Goal: Obtain resource: Download file/media

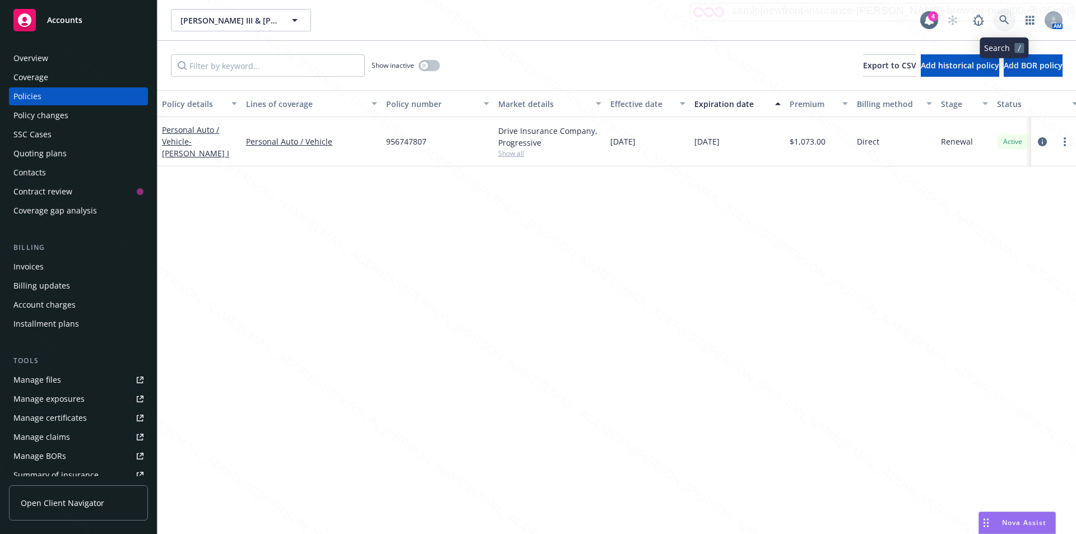
click at [1003, 16] on icon at bounding box center [1005, 20] width 10 height 10
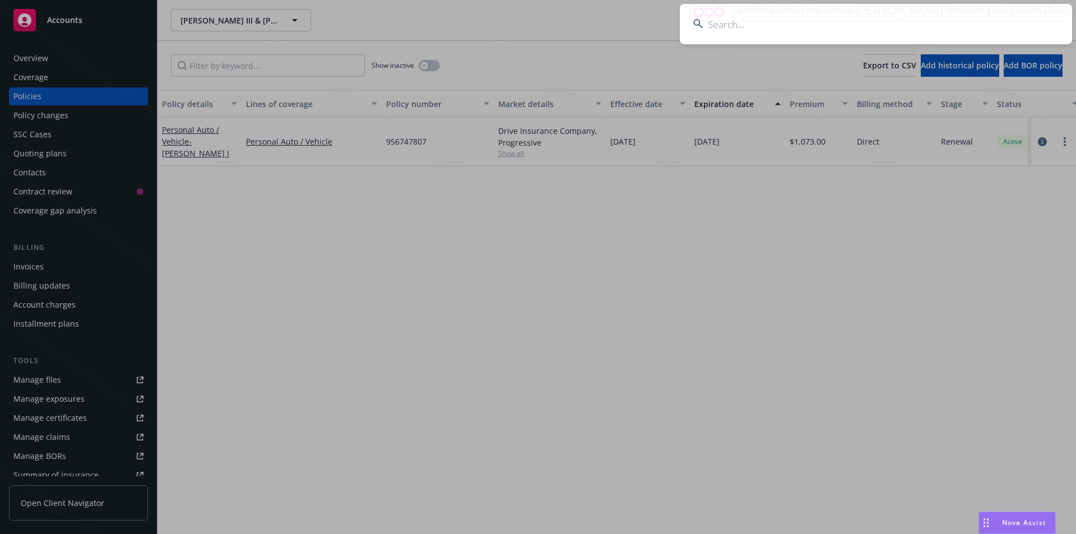
click at [763, 26] on input at bounding box center [876, 24] width 392 height 40
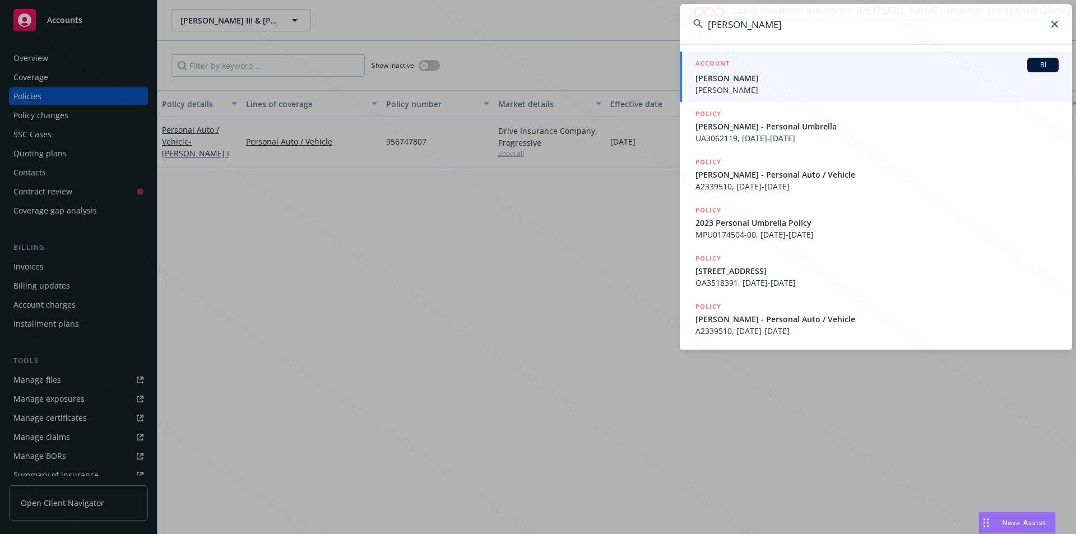
type input "[PERSON_NAME]"
click at [724, 90] on span "[PERSON_NAME]" at bounding box center [877, 90] width 363 height 12
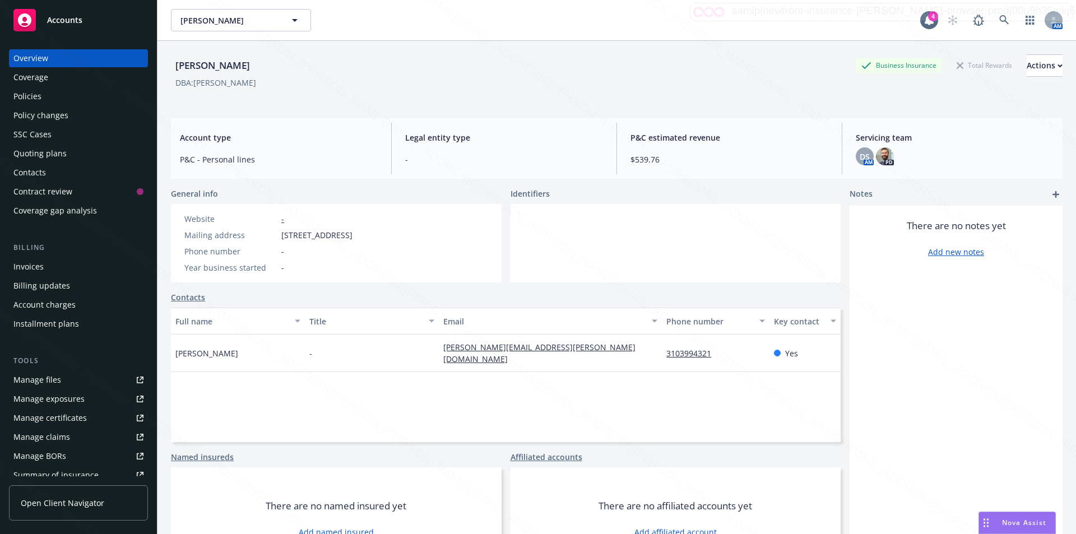
click at [43, 90] on div "Policies" at bounding box center [78, 96] width 130 height 18
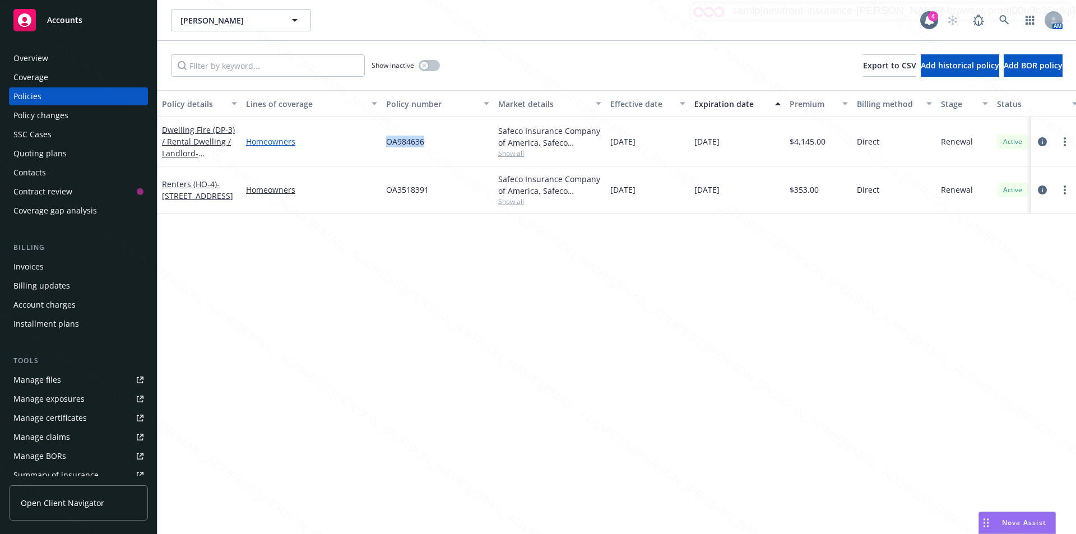
drag, startPoint x: 425, startPoint y: 139, endPoint x: 359, endPoint y: 136, distance: 66.2
click at [359, 136] on div "Dwelling Fire (DP-3) / Rental Dwelling / Landlord - [STREET_ADDRESS] Homeowners…" at bounding box center [699, 141] width 1082 height 49
copy div "OA984636"
click at [1041, 137] on icon "circleInformation" at bounding box center [1042, 141] width 9 height 9
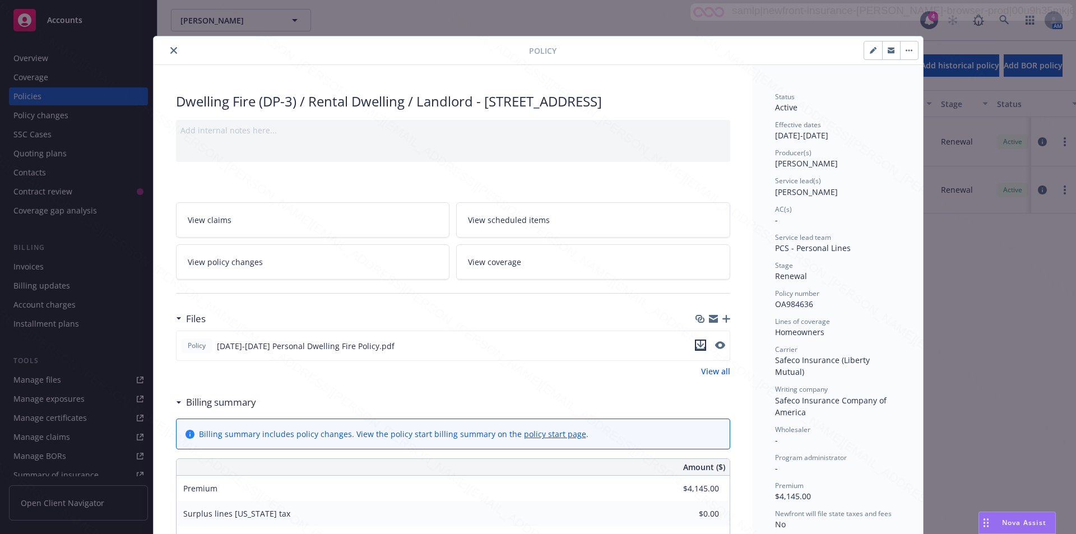
click at [698, 350] on icon "download file" at bounding box center [700, 345] width 9 height 9
click at [170, 52] on icon "close" at bounding box center [173, 50] width 7 height 7
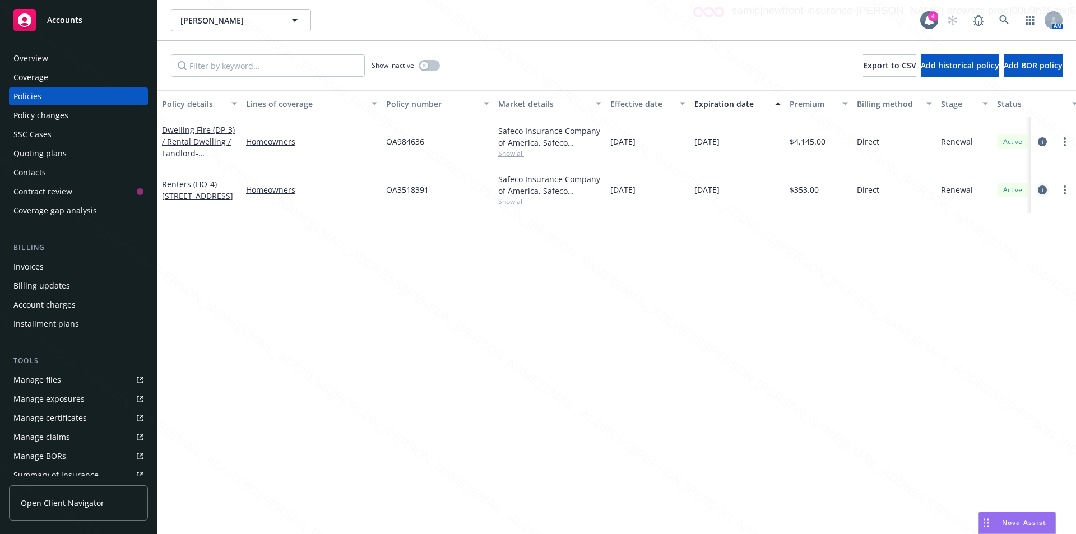
click at [1041, 192] on icon "circleInformation" at bounding box center [1042, 190] width 9 height 9
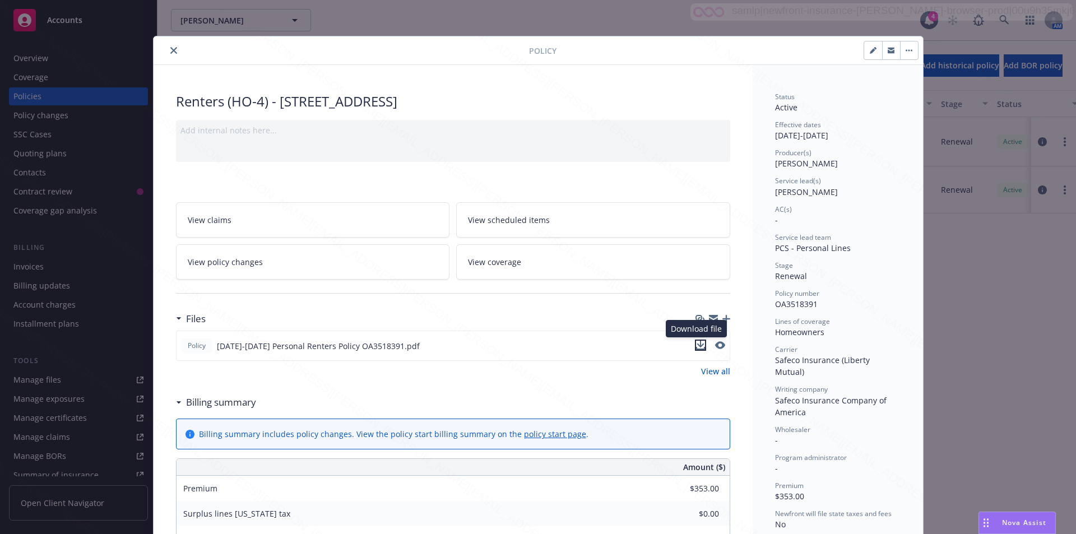
click at [696, 343] on icon "download file" at bounding box center [700, 345] width 9 height 9
drag, startPoint x: 174, startPoint y: 103, endPoint x: 529, endPoint y: 101, distance: 355.4
click at [547, 107] on div "Renters (HO-4) - [STREET_ADDRESS]" at bounding box center [453, 101] width 554 height 19
copy div "Renters (HO-4) - [STREET_ADDRESS]"
click at [170, 49] on icon "close" at bounding box center [173, 50] width 7 height 7
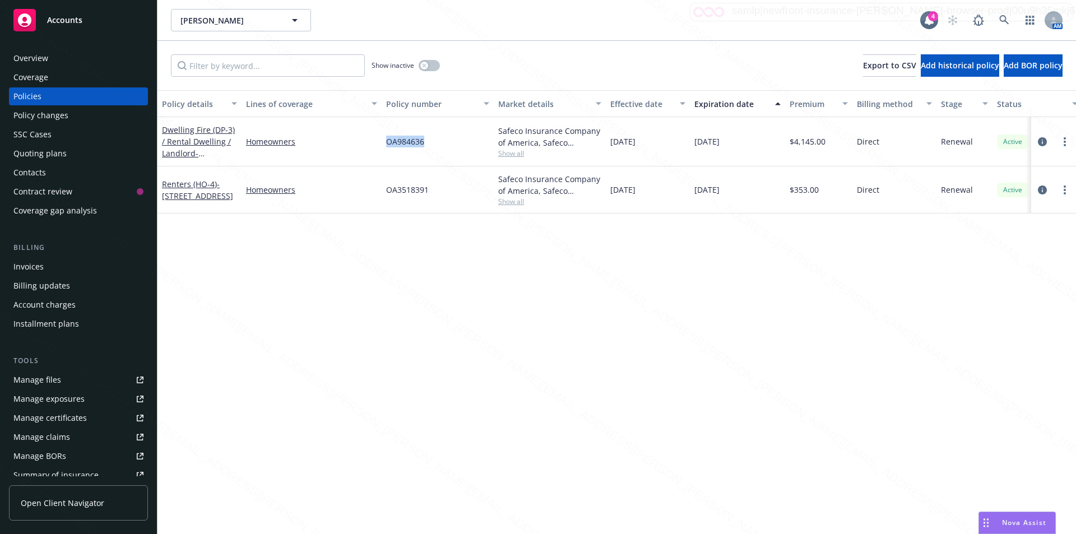
drag, startPoint x: 438, startPoint y: 150, endPoint x: 388, endPoint y: 141, distance: 50.1
click at [387, 141] on div "OA984636" at bounding box center [438, 141] width 112 height 49
copy span "OA984636"
click at [221, 142] on link "Dwelling Fire (DP-3) / Rental Dwelling / Landlord - [STREET_ADDRESS]" at bounding box center [198, 147] width 73 height 46
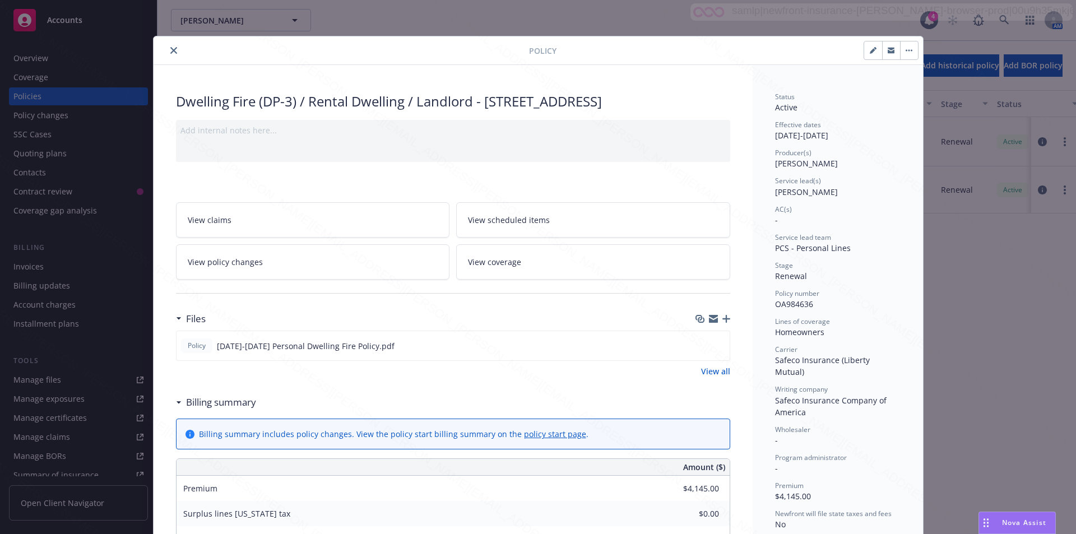
scroll to position [34, 0]
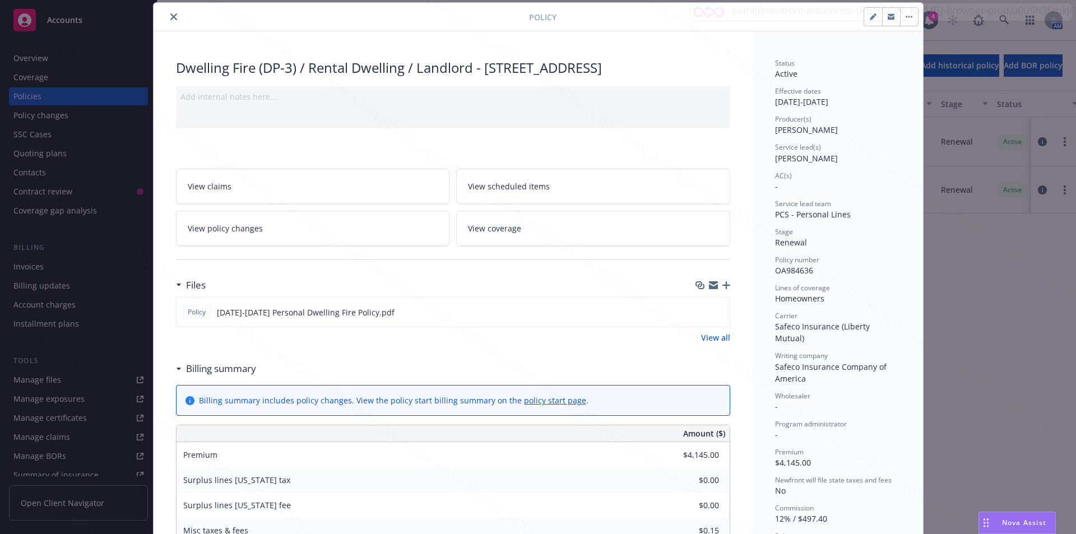
drag, startPoint x: 482, startPoint y: 67, endPoint x: 513, endPoint y: 87, distance: 37.3
click at [513, 77] on div "Dwelling Fire (DP-3) / Rental Dwelling / Landlord - [STREET_ADDRESS]" at bounding box center [453, 67] width 554 height 19
copy div "[STREET_ADDRESS]"
click at [170, 17] on icon "close" at bounding box center [173, 16] width 7 height 7
